Goal: Information Seeking & Learning: Learn about a topic

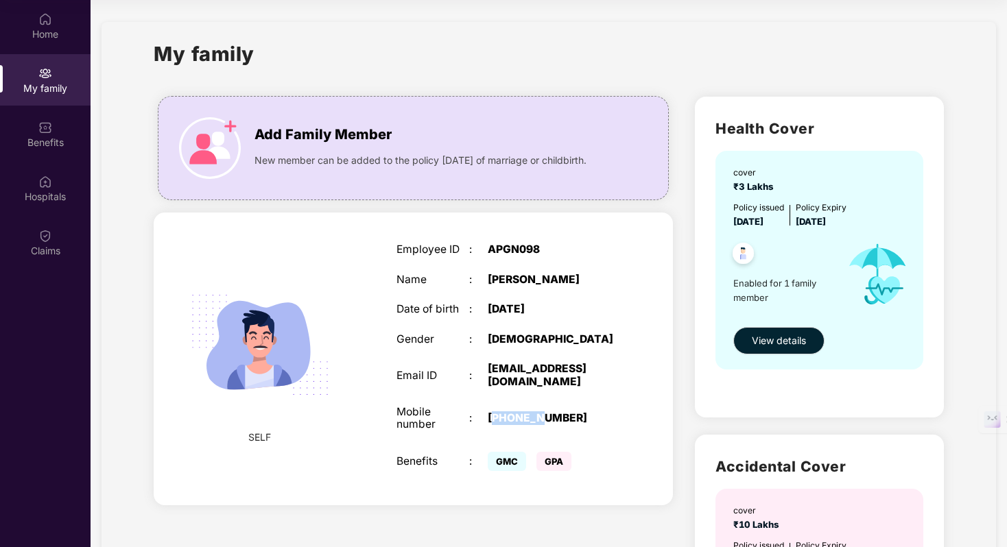
scroll to position [27, 0]
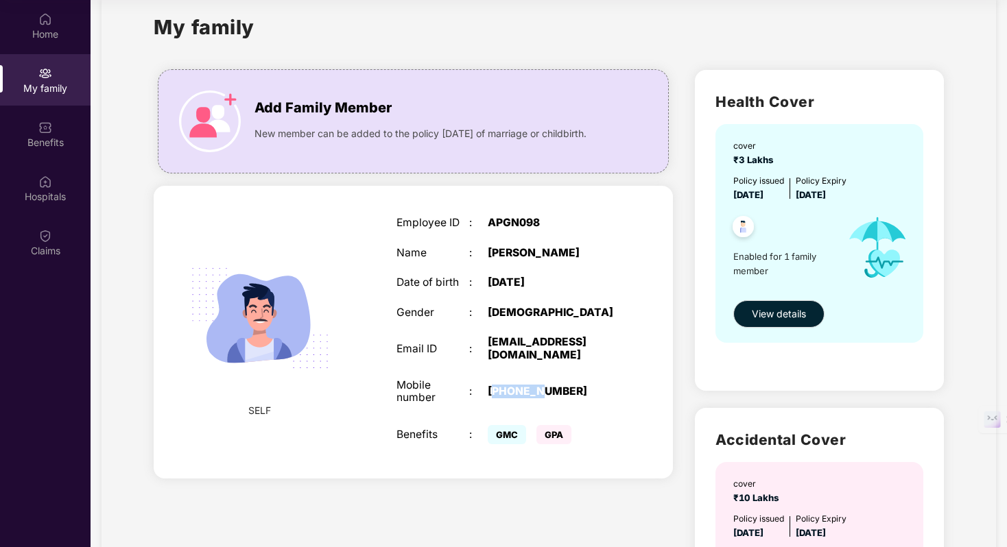
click at [510, 399] on div "[PHONE_NUMBER]" at bounding box center [552, 391] width 128 height 13
drag, startPoint x: 510, startPoint y: 399, endPoint x: 584, endPoint y: 401, distance: 74.1
click at [584, 399] on div "[PHONE_NUMBER]" at bounding box center [552, 391] width 128 height 13
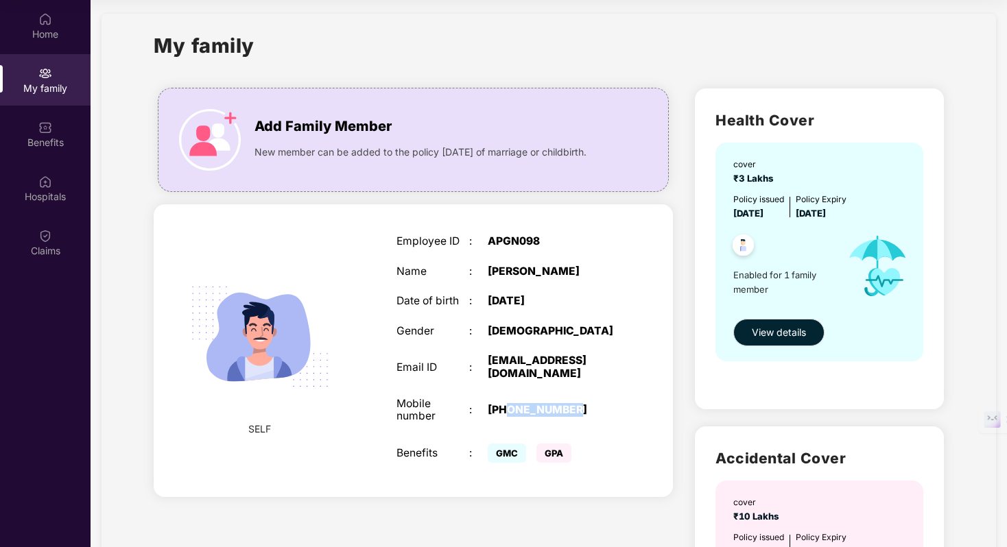
scroll to position [10, 0]
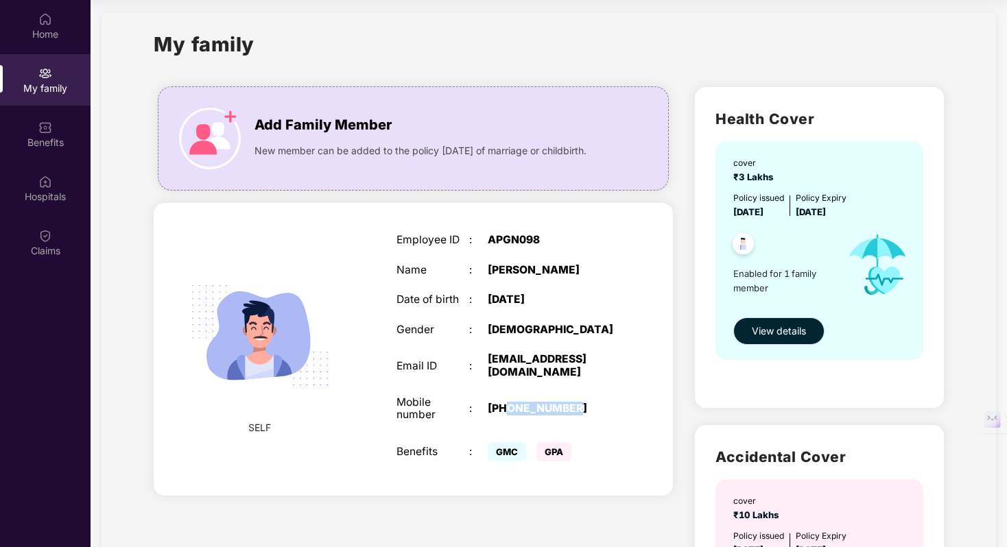
click at [772, 333] on span "View details" at bounding box center [779, 331] width 54 height 15
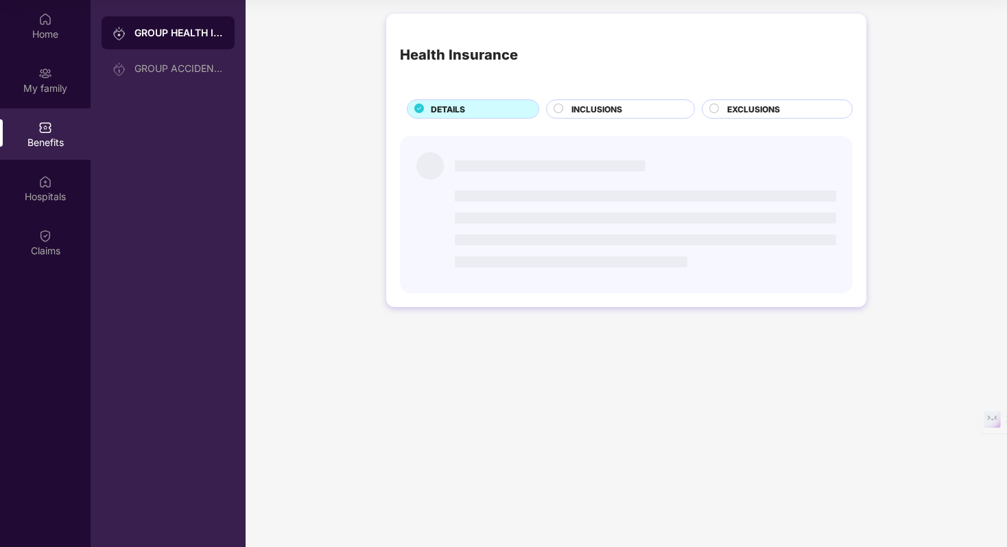
scroll to position [0, 0]
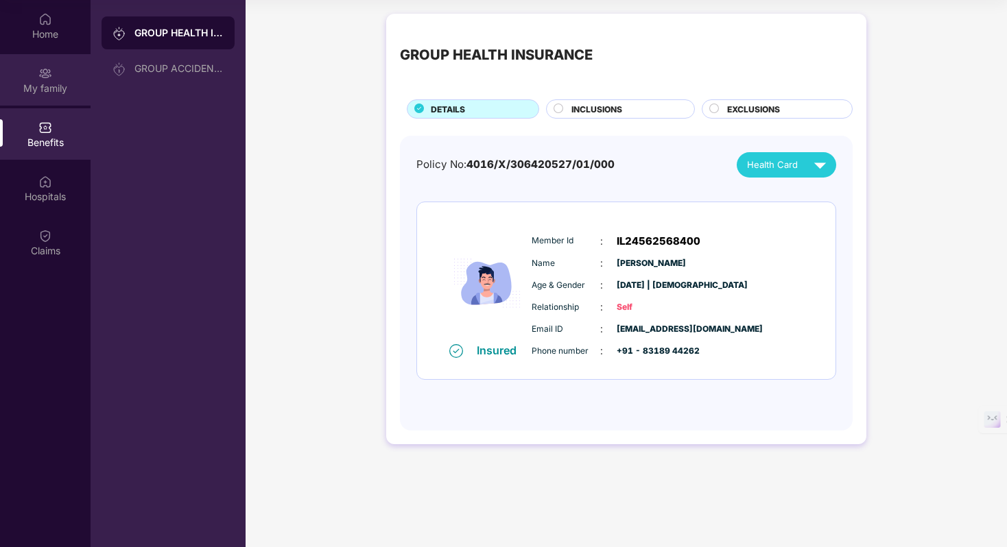
click at [64, 78] on div "My family" at bounding box center [45, 79] width 91 height 51
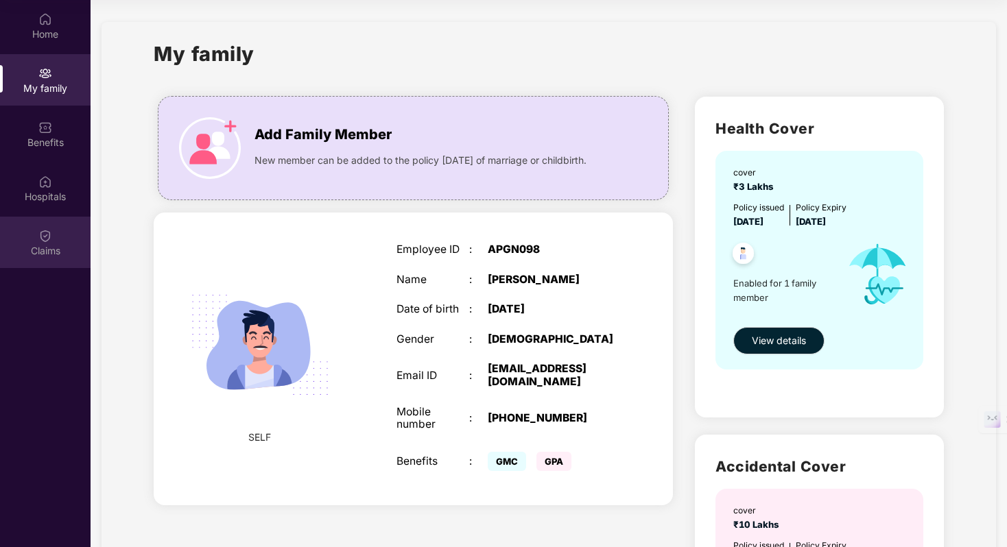
click at [49, 229] on img at bounding box center [45, 236] width 14 height 14
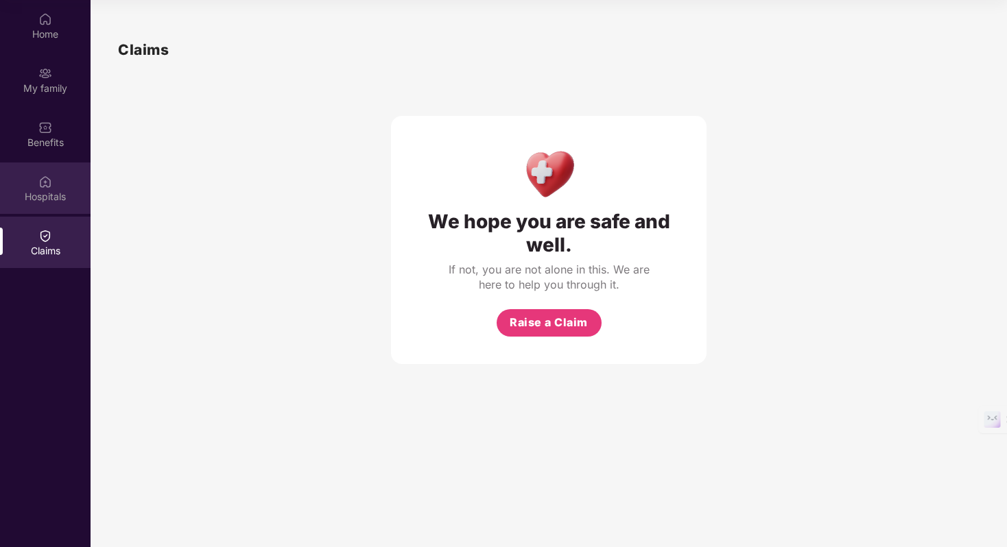
click at [45, 199] on div "Hospitals" at bounding box center [45, 197] width 91 height 14
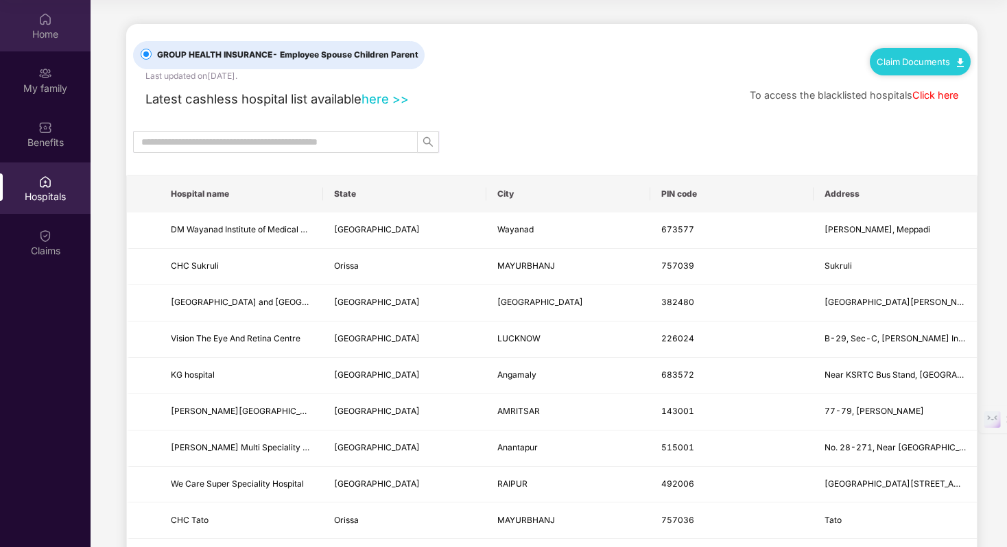
click at [54, 38] on div "Home" at bounding box center [45, 34] width 91 height 14
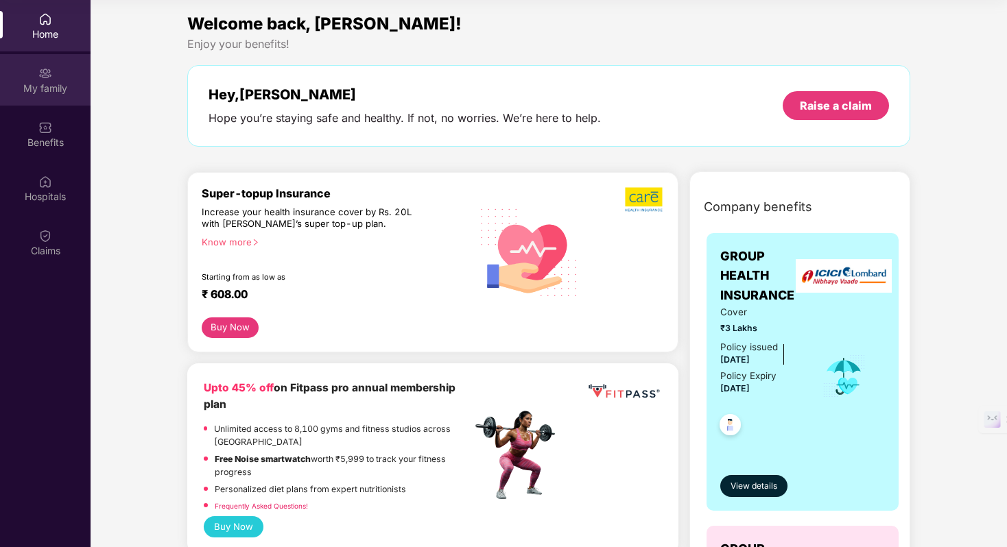
click at [40, 71] on img at bounding box center [45, 74] width 14 height 14
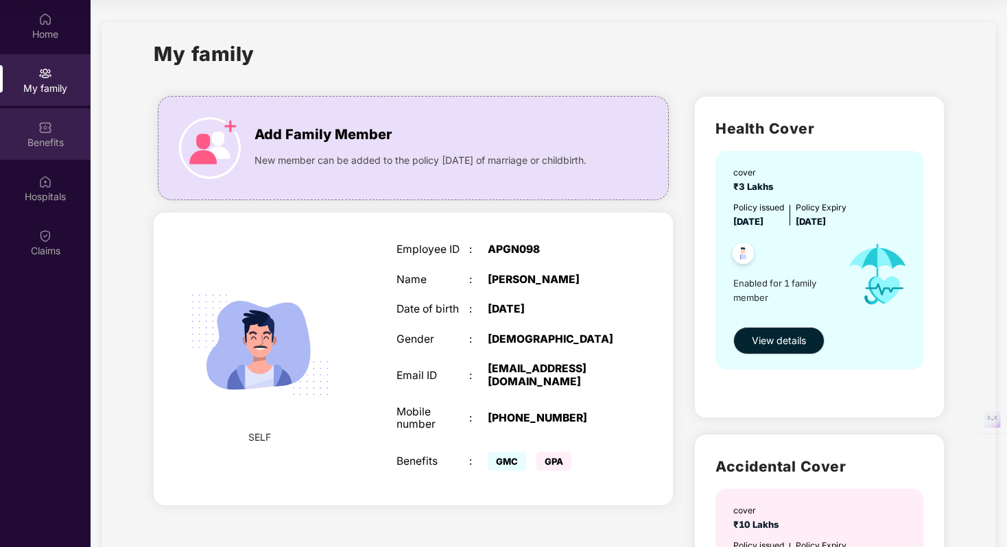
click at [43, 137] on div "Benefits" at bounding box center [45, 143] width 91 height 14
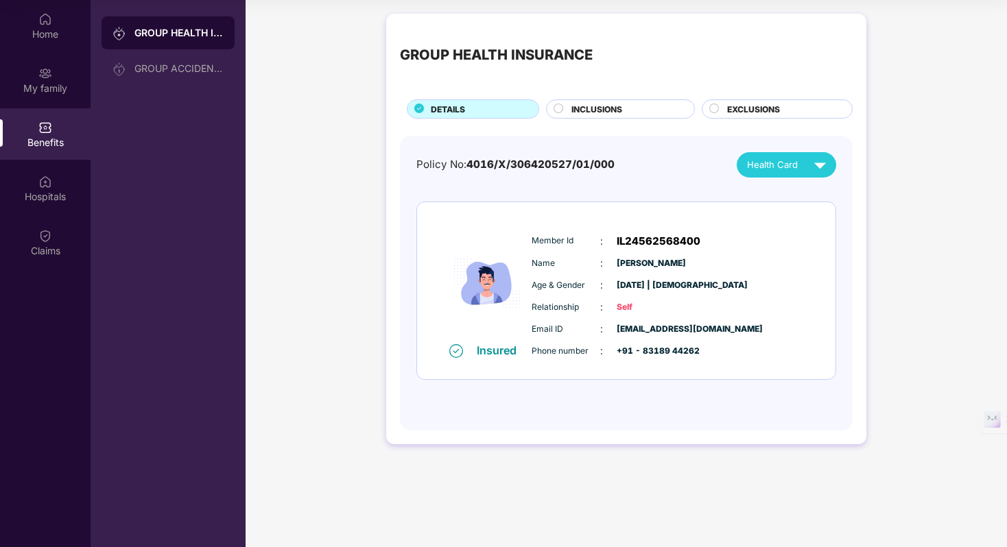
click at [589, 102] on div "INCLUSIONS" at bounding box center [620, 108] width 149 height 19
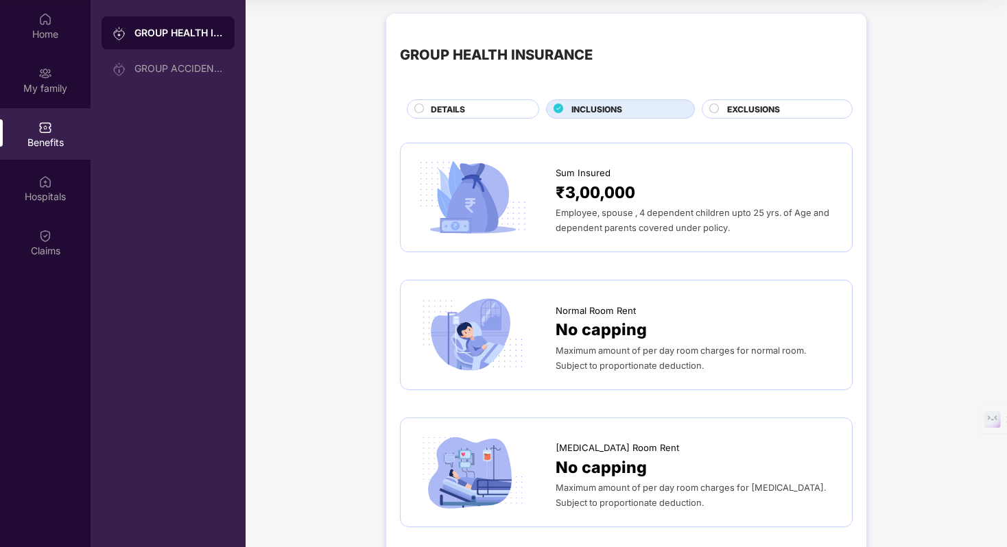
click at [744, 115] on span "EXCLUSIONS" at bounding box center [753, 109] width 53 height 13
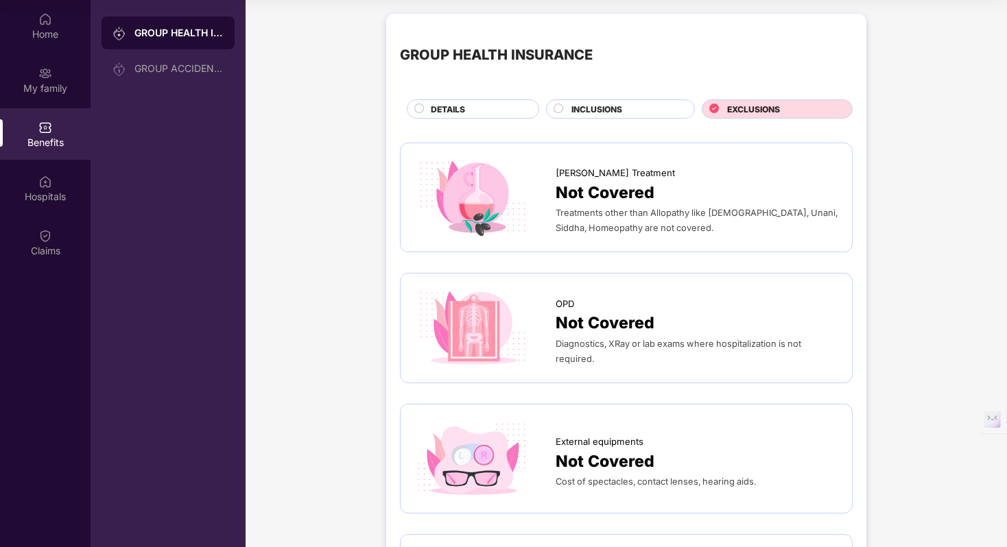
click at [499, 109] on div "DETAILS" at bounding box center [478, 110] width 108 height 15
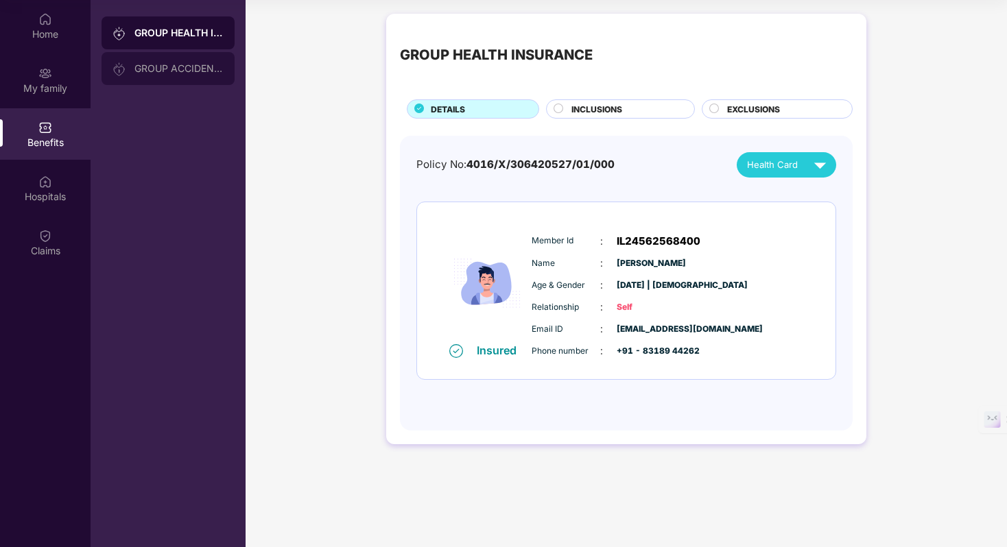
click at [200, 63] on div "GROUP ACCIDENTAL INSURANCE" at bounding box center [178, 68] width 89 height 11
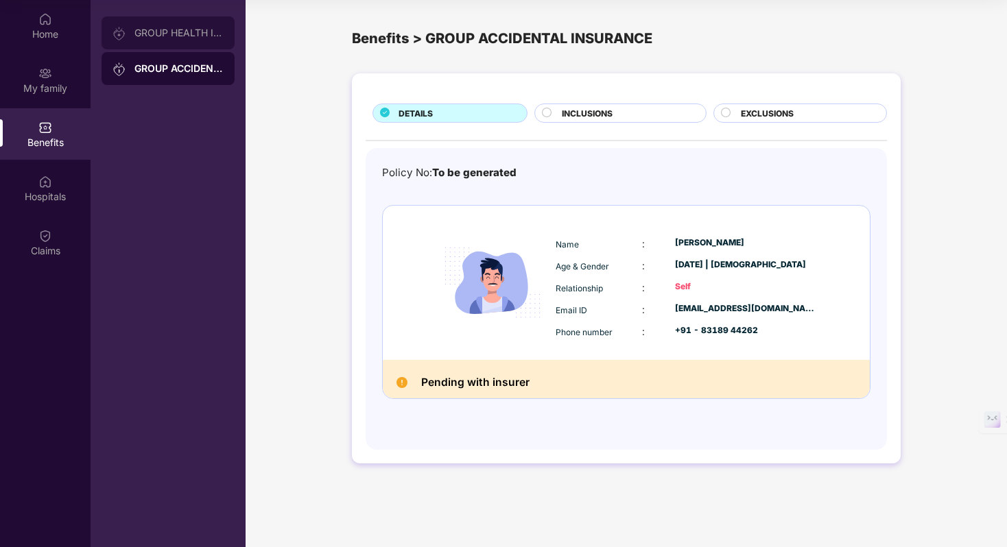
click at [197, 38] on div "GROUP HEALTH INSURANCE" at bounding box center [168, 32] width 133 height 33
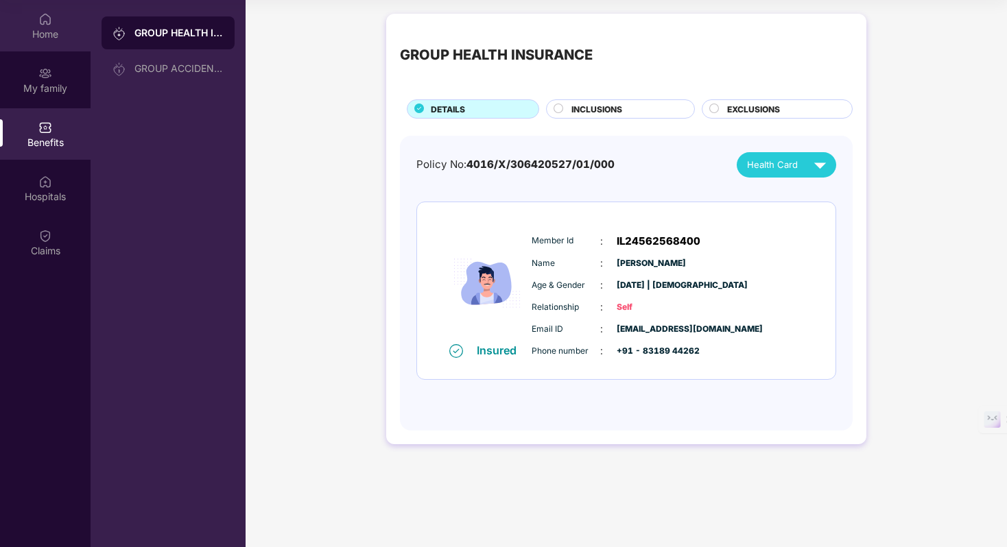
click at [38, 30] on div "Home" at bounding box center [45, 34] width 91 height 14
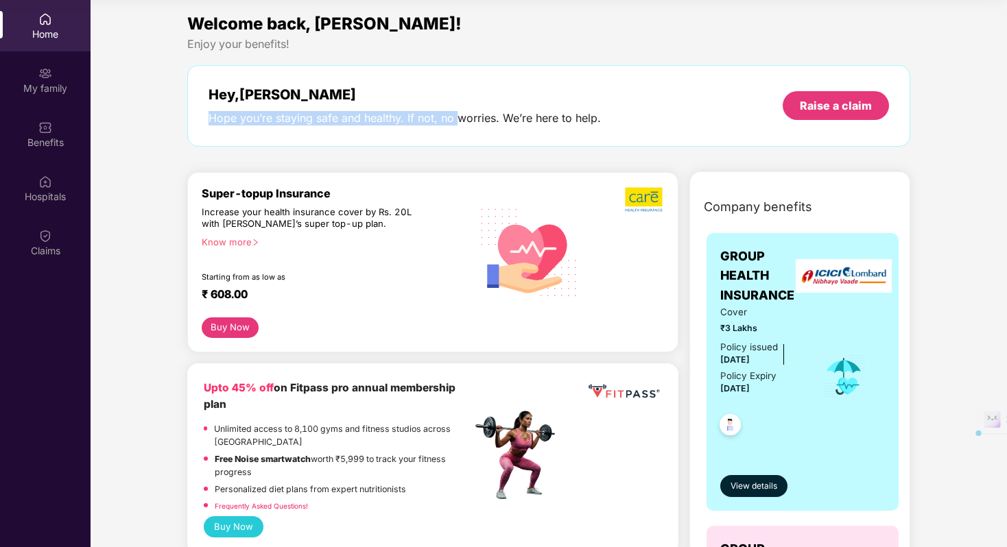
drag, startPoint x: 203, startPoint y: 118, endPoint x: 457, endPoint y: 115, distance: 253.8
click at [457, 115] on div "Hey, [PERSON_NAME] you’re staying safe and healthy. If not, no worries. We’re h…" at bounding box center [548, 106] width 723 height 82
drag, startPoint x: 606, startPoint y: 114, endPoint x: 208, endPoint y: 119, distance: 398.6
click at [209, 119] on div "Hey, [PERSON_NAME] you’re staying safe and healthy. If not, no worries. We’re h…" at bounding box center [549, 105] width 680 height 39
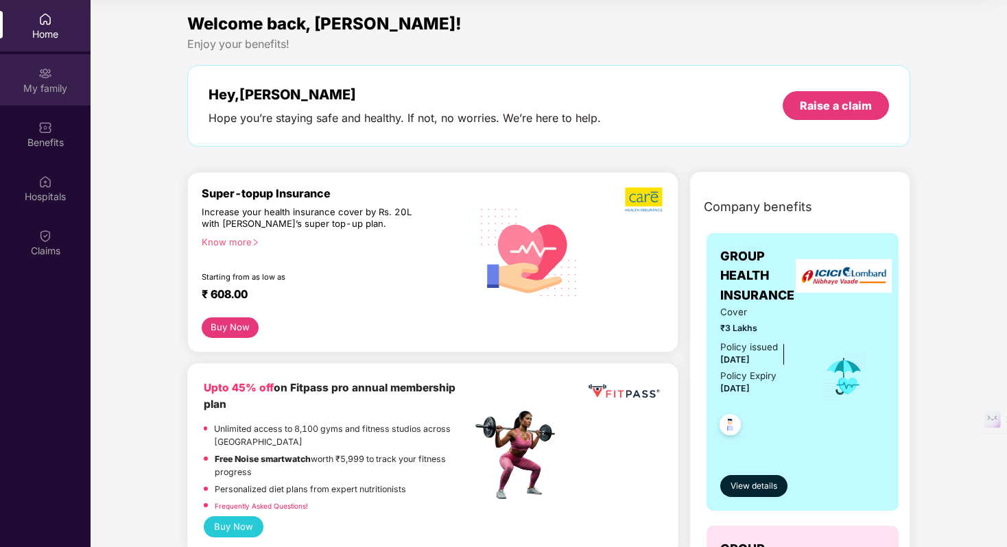
click at [58, 80] on div "My family" at bounding box center [45, 79] width 91 height 51
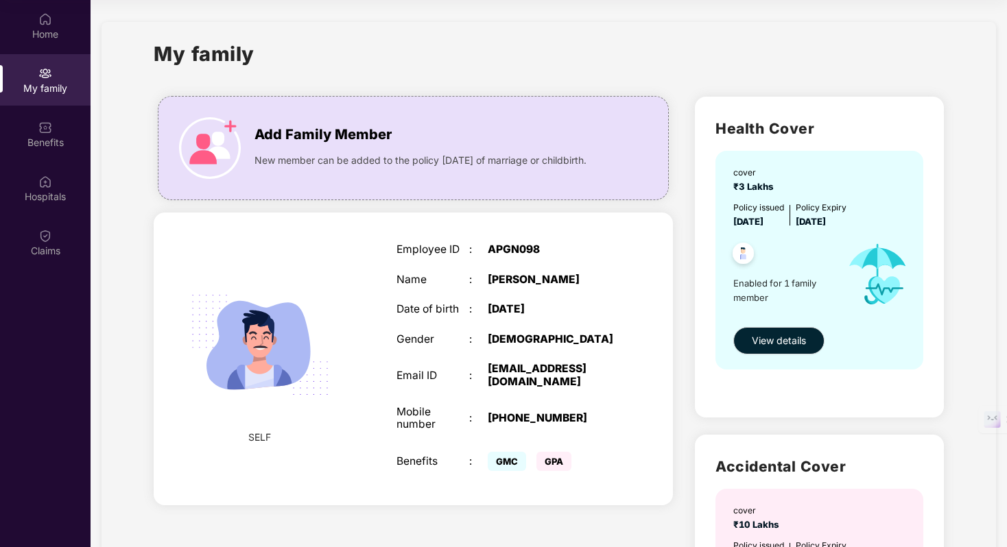
scroll to position [93, 0]
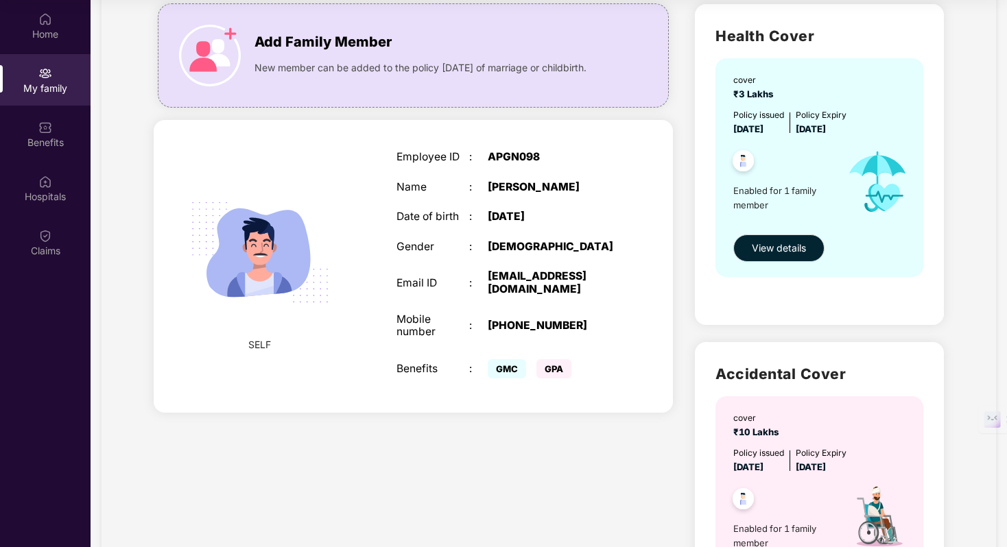
click at [278, 264] on img at bounding box center [260, 252] width 170 height 170
click at [254, 270] on img at bounding box center [260, 252] width 170 height 170
drag, startPoint x: 274, startPoint y: 350, endPoint x: 243, endPoint y: 348, distance: 30.9
click at [243, 348] on div "SELF" at bounding box center [259, 266] width 123 height 199
click at [289, 295] on img at bounding box center [260, 252] width 170 height 170
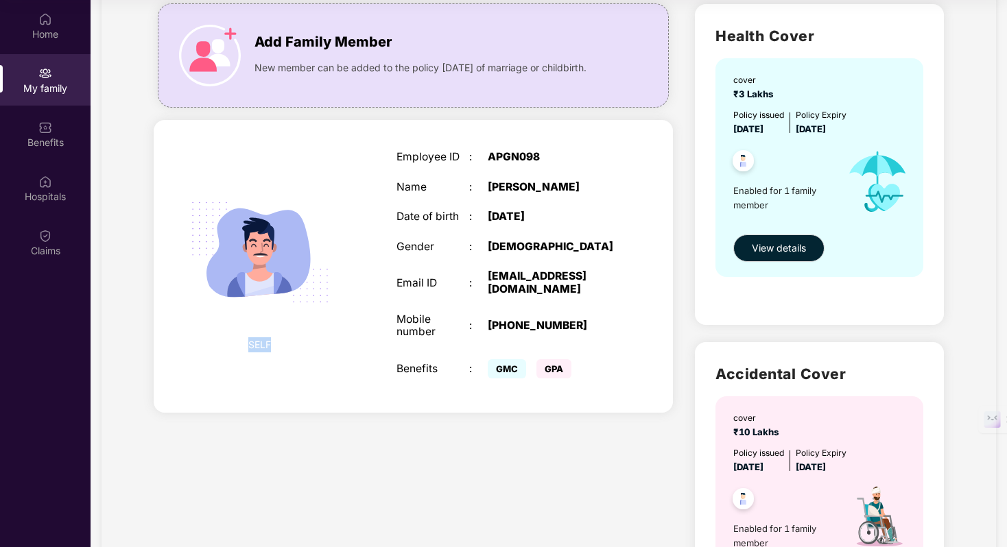
click at [258, 281] on img at bounding box center [260, 252] width 170 height 170
click at [256, 346] on span "SELF" at bounding box center [259, 344] width 23 height 15
